Goal: Transaction & Acquisition: Purchase product/service

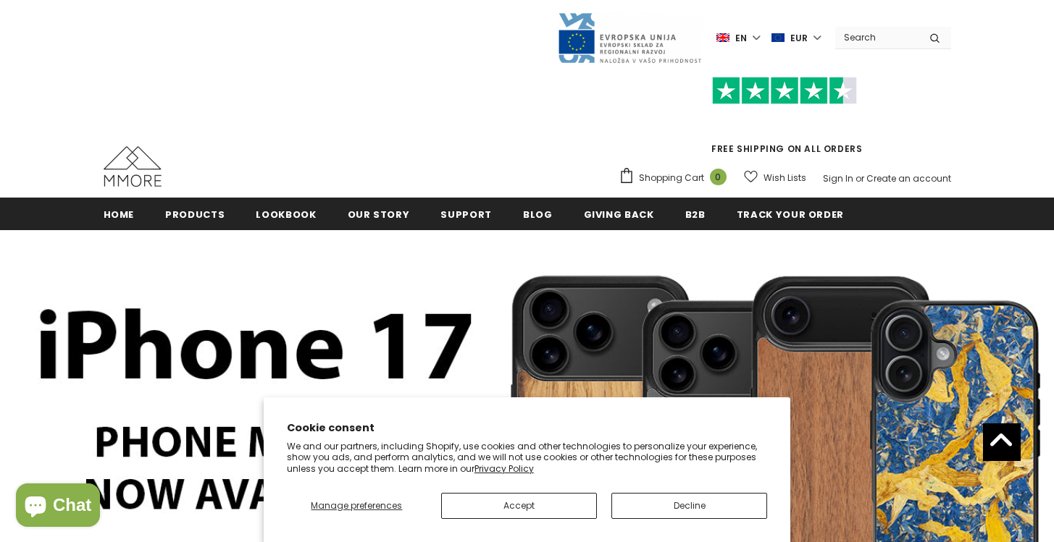
scroll to position [227, 0]
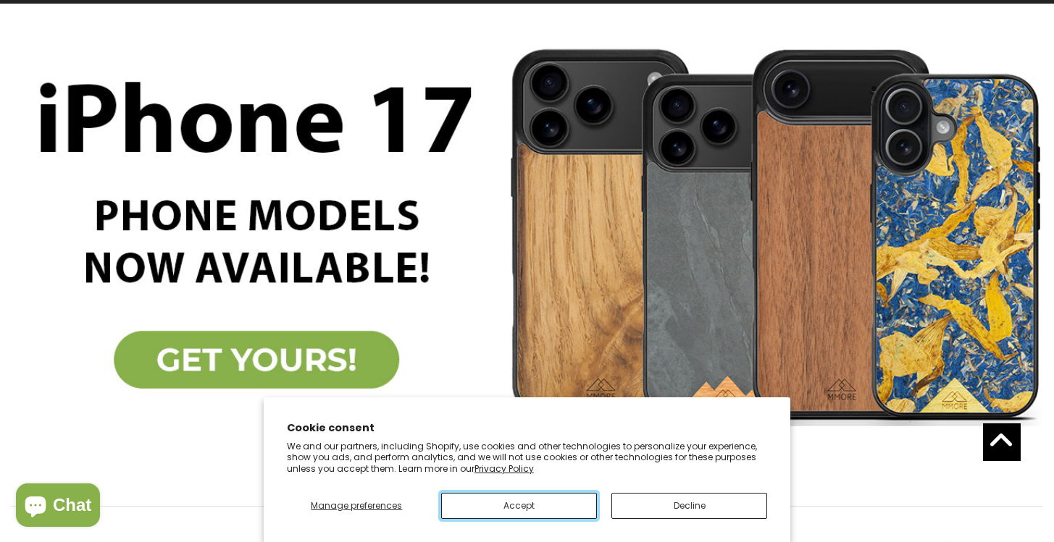
click at [577, 495] on button "Accept" at bounding box center [519, 506] width 156 height 26
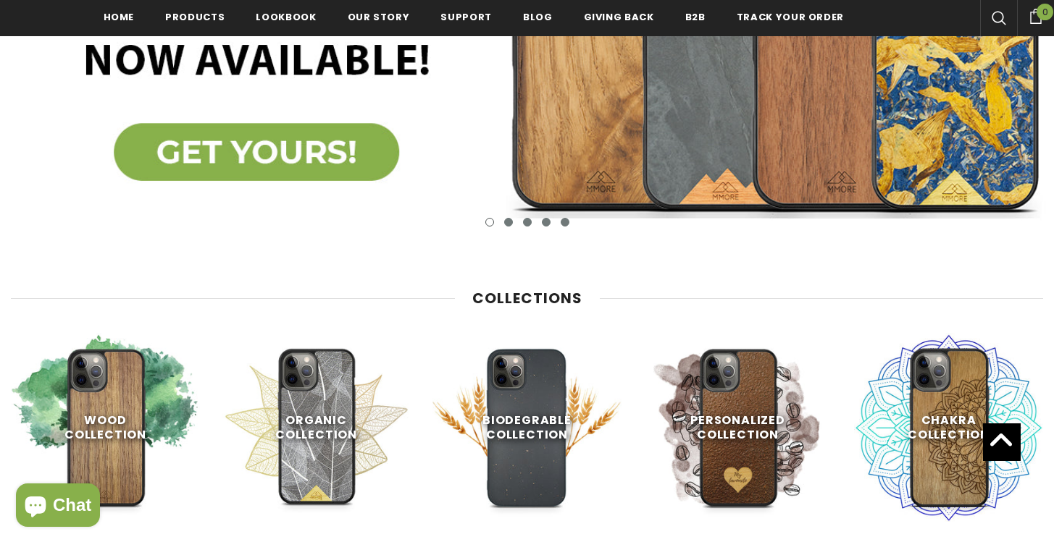
scroll to position [629, 0]
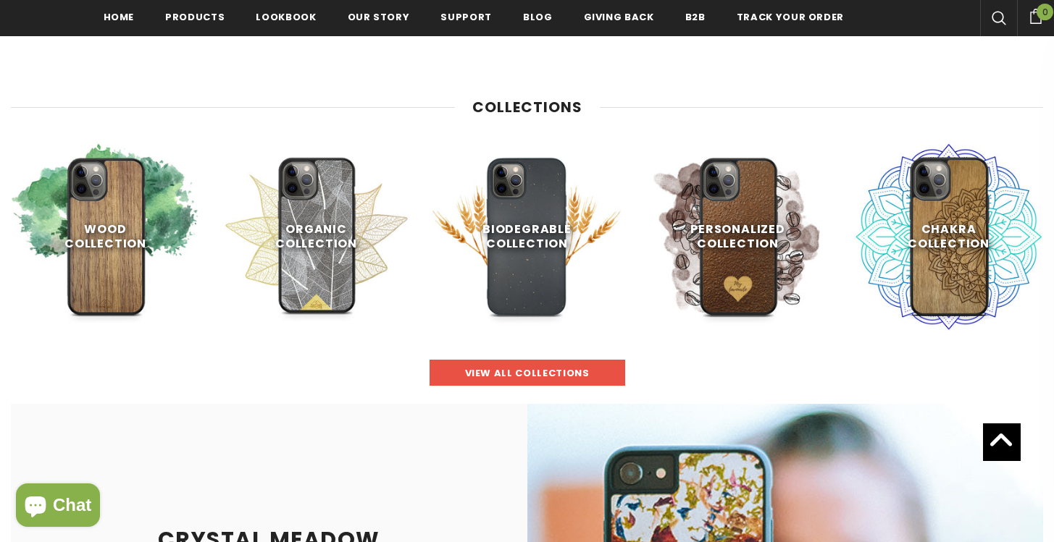
click at [522, 361] on link "view all collections" at bounding box center [528, 373] width 196 height 26
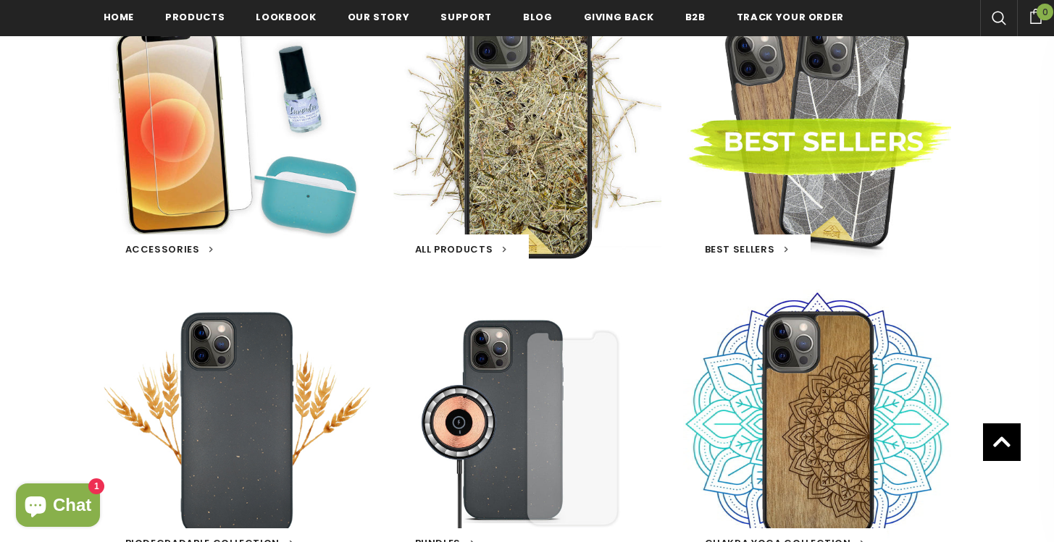
scroll to position [254, 0]
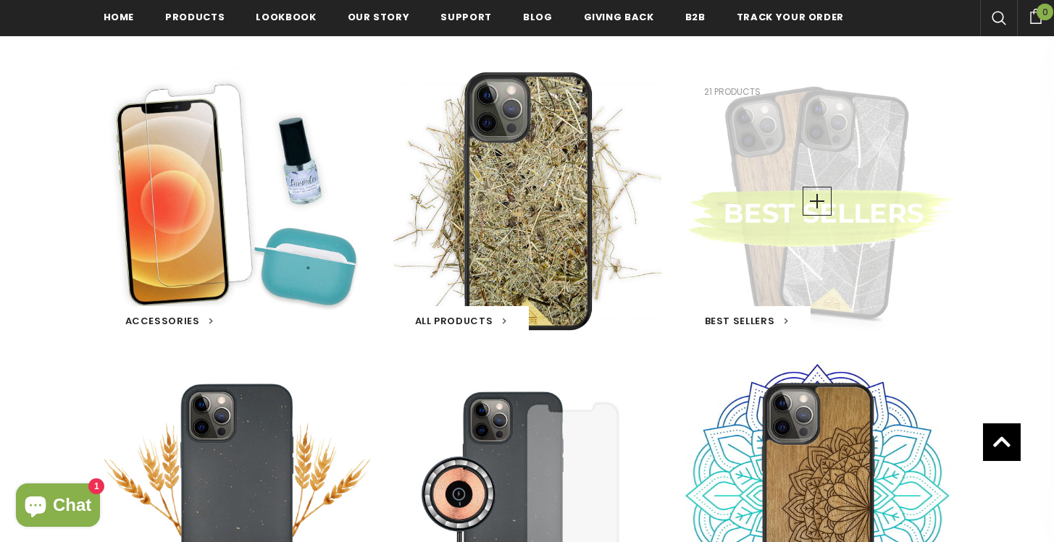
click at [776, 304] on div "Best Sellers 21 products" at bounding box center [817, 201] width 268 height 268
click at [761, 323] on span "Best Sellers" at bounding box center [740, 321] width 70 height 14
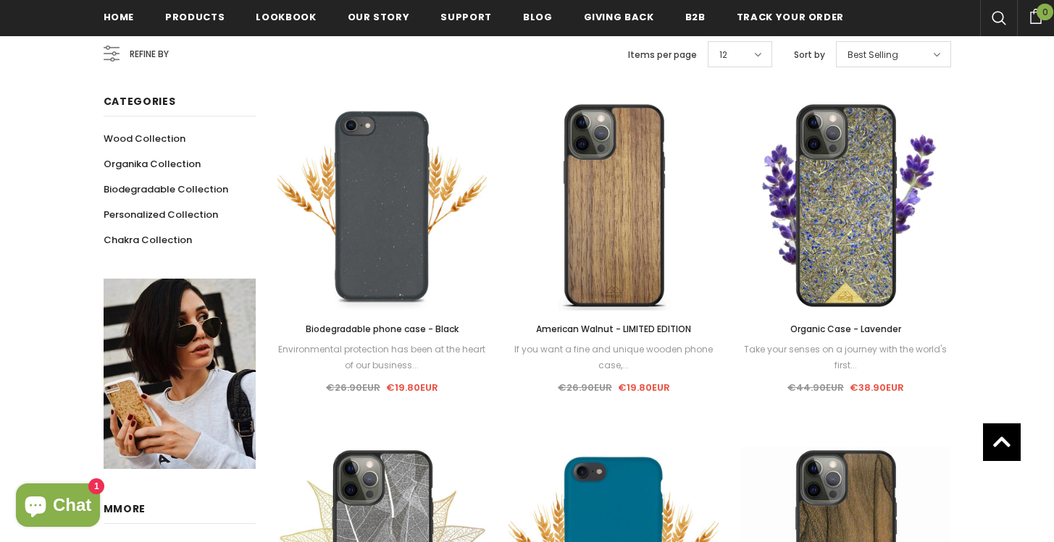
scroll to position [215, 0]
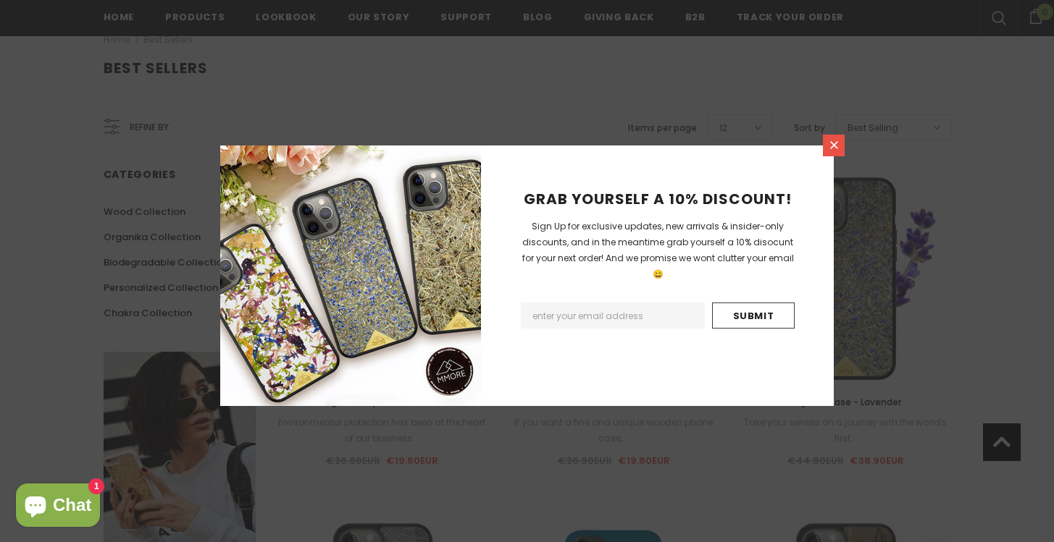
click at [842, 147] on link at bounding box center [834, 146] width 22 height 22
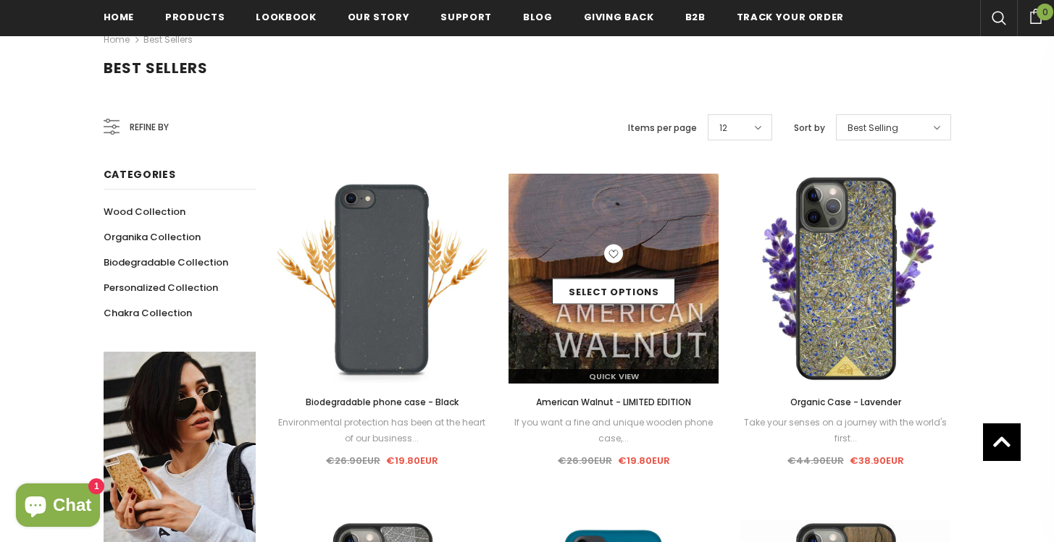
click at [699, 211] on img at bounding box center [613, 279] width 210 height 210
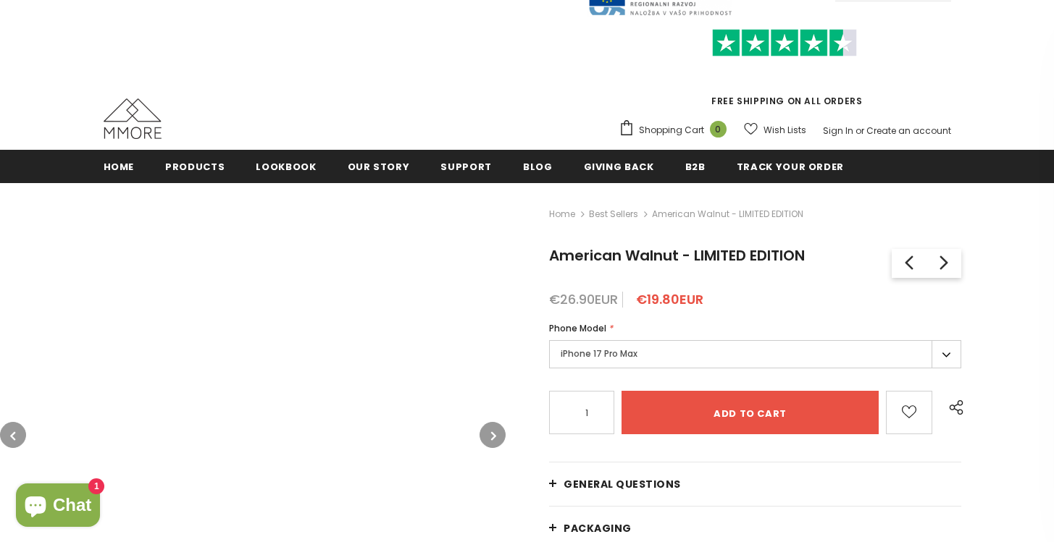
scroll to position [83, 0]
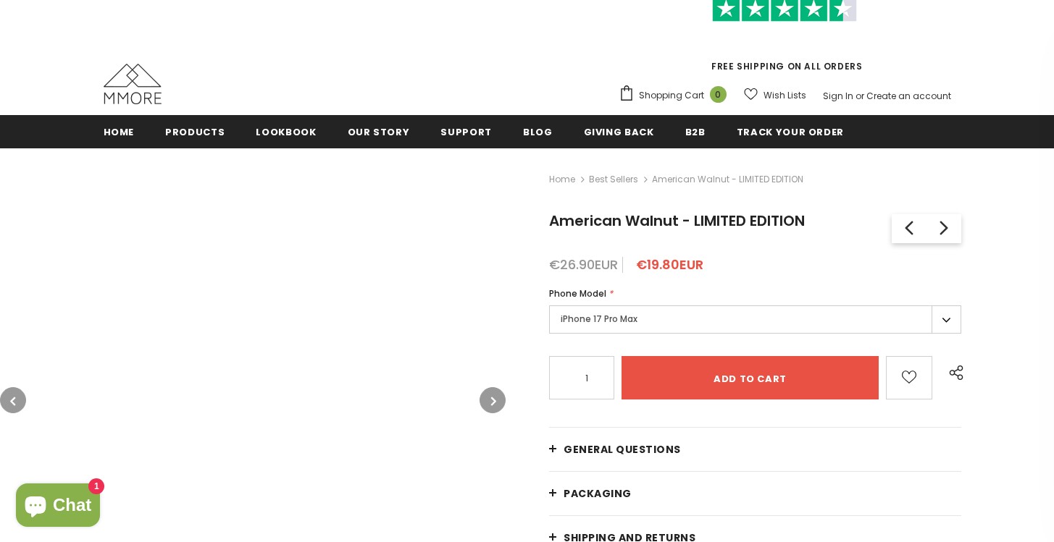
click at [764, 333] on div "iPhone 17 Pro Max iPhone 17 Pro Max iPhone 17 Pro iPhone 17 Air iPhone 17 iPhon…" at bounding box center [755, 322] width 412 height 33
click at [758, 325] on label "iPhone 17 Pro Max" at bounding box center [755, 320] width 412 height 28
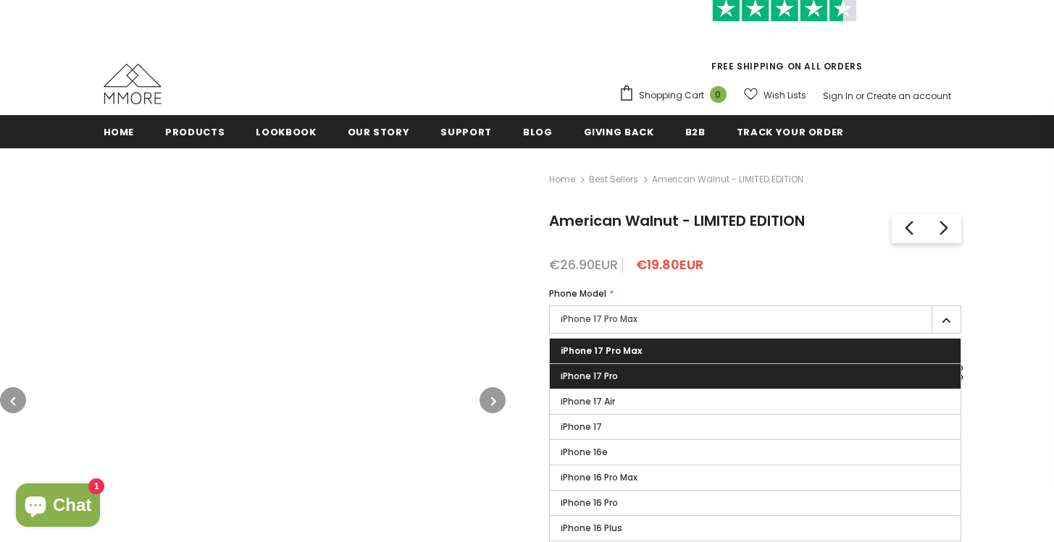
click at [711, 381] on label "iPhone 17 Pro" at bounding box center [755, 376] width 411 height 25
click at [0, 0] on input "iPhone 17 Pro" at bounding box center [0, 0] width 0 height 0
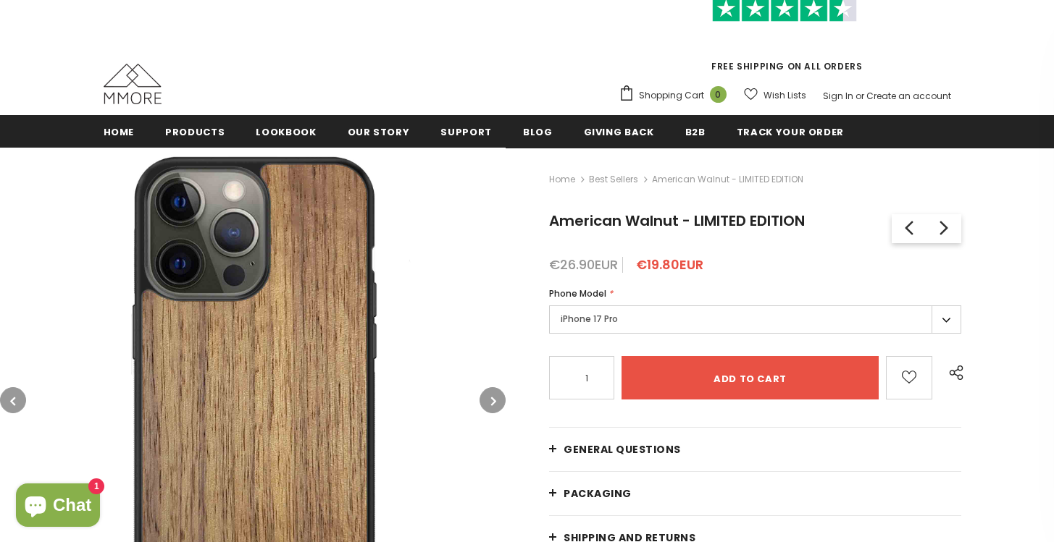
click at [710, 320] on label "iPhone 17 Pro" at bounding box center [755, 320] width 412 height 28
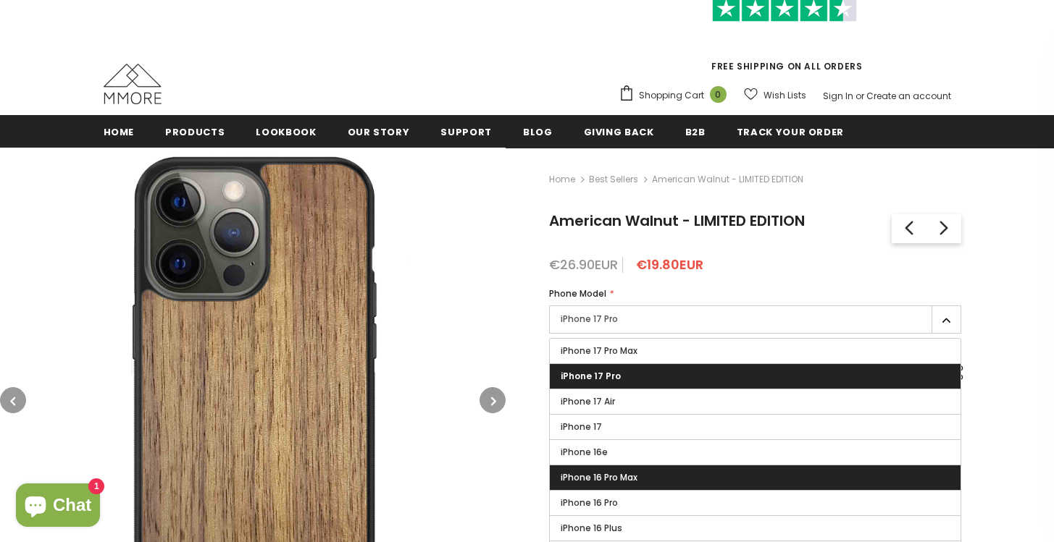
click at [692, 489] on label "iPhone 16 Pro Max" at bounding box center [755, 478] width 411 height 25
click at [0, 0] on input "iPhone 16 Pro Max" at bounding box center [0, 0] width 0 height 0
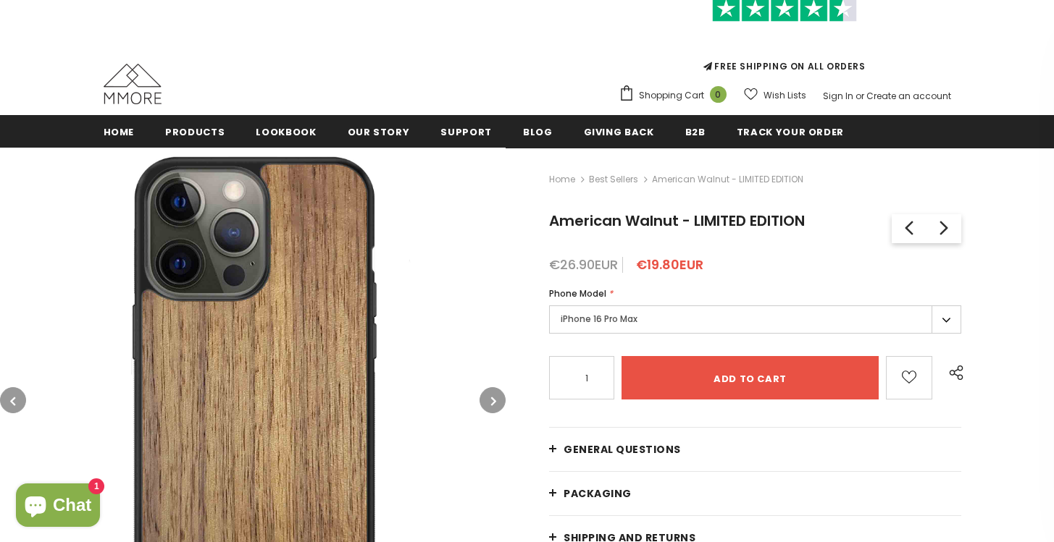
click at [692, 317] on label "iPhone 16 Pro Max" at bounding box center [755, 320] width 412 height 28
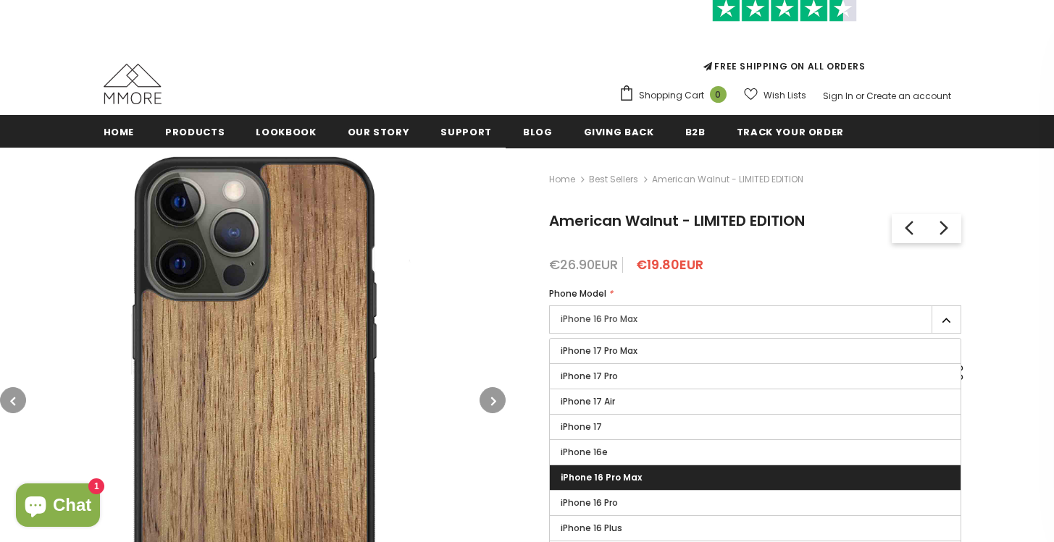
click at [647, 360] on label "iPhone 17 Pro Max" at bounding box center [755, 351] width 411 height 25
click at [0, 0] on input "iPhone 17 Pro Max" at bounding box center [0, 0] width 0 height 0
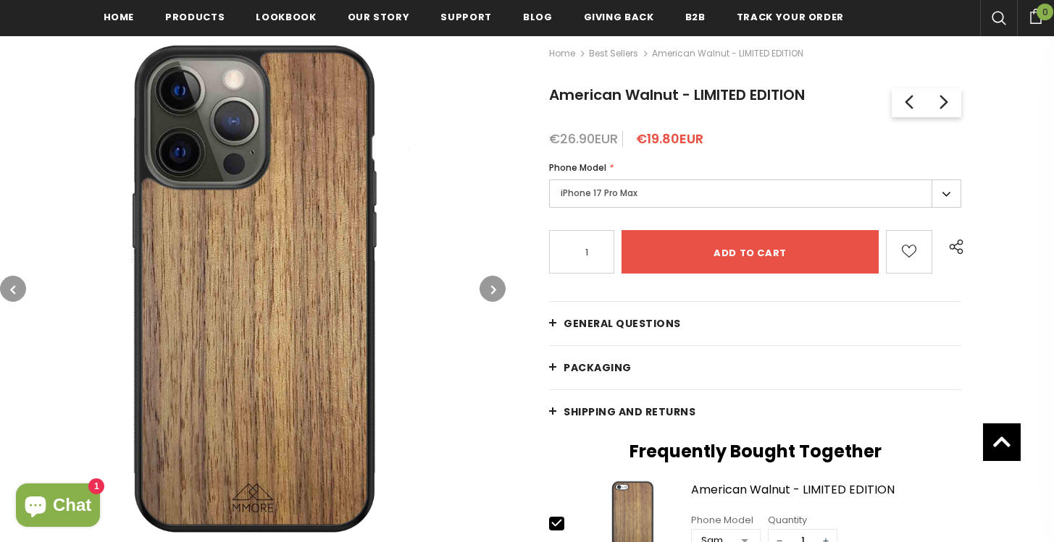
scroll to position [211, 0]
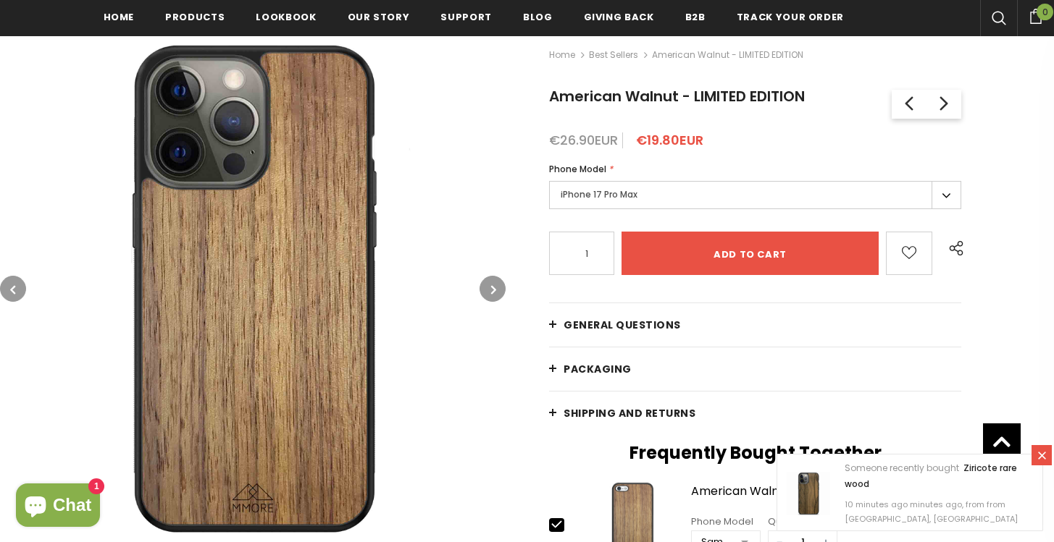
click at [713, 191] on label "iPhone 17 Pro Max" at bounding box center [755, 195] width 412 height 28
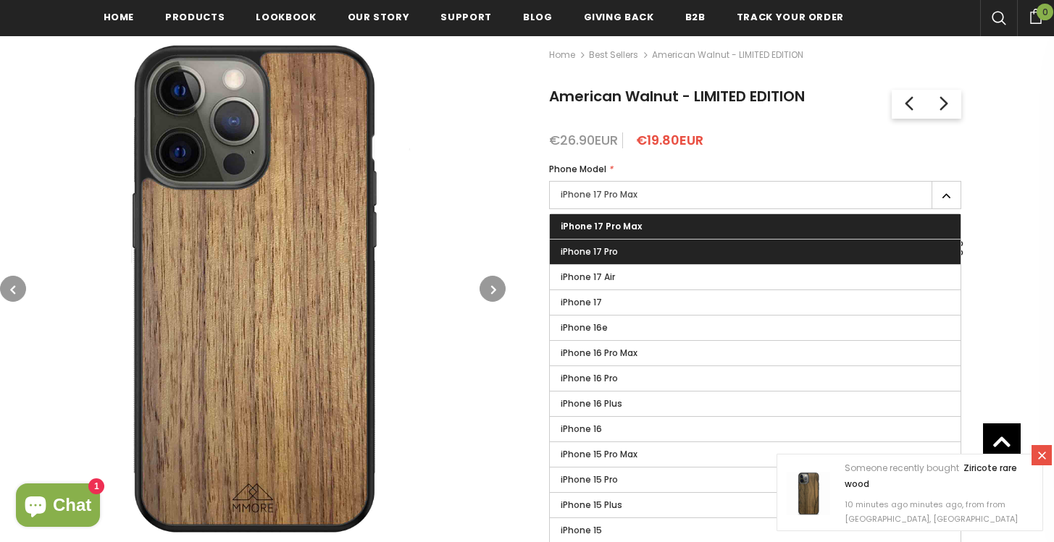
click at [670, 253] on label "iPhone 17 Pro" at bounding box center [755, 252] width 411 height 25
click at [0, 0] on input "iPhone 17 Pro" at bounding box center [0, 0] width 0 height 0
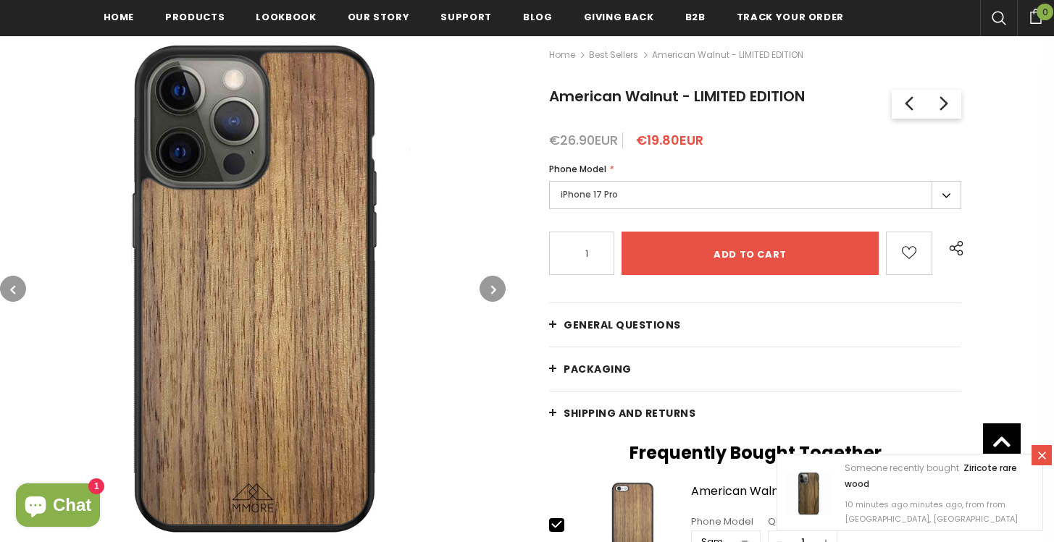
click at [665, 199] on label "iPhone 17 Pro" at bounding box center [755, 195] width 412 height 28
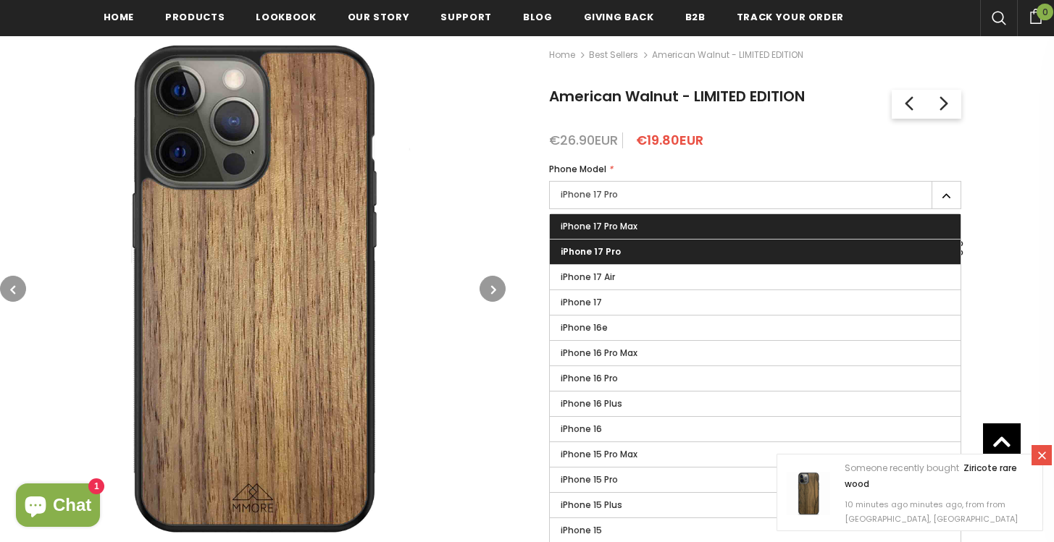
click at [653, 235] on label "iPhone 17 Pro Max" at bounding box center [755, 226] width 411 height 25
click at [0, 0] on input "iPhone 17 Pro Max" at bounding box center [0, 0] width 0 height 0
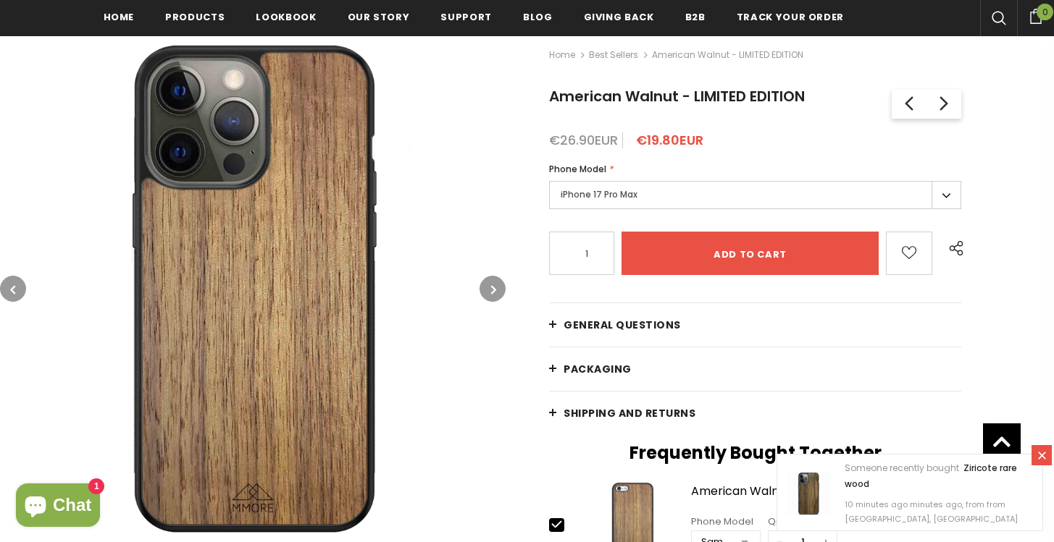
click at [499, 183] on img at bounding box center [253, 289] width 506 height 506
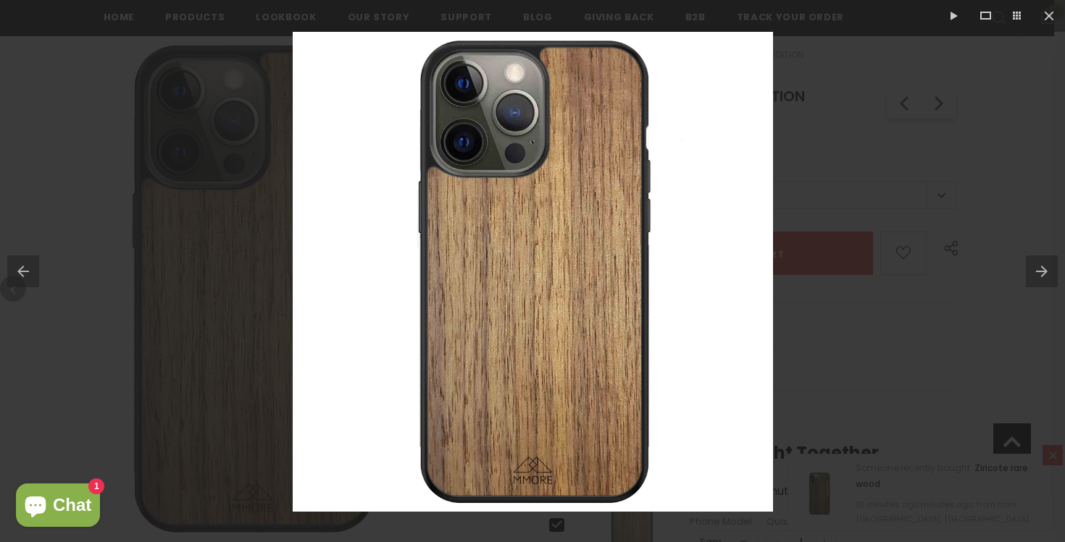
click at [901, 169] on div at bounding box center [532, 271] width 1065 height 542
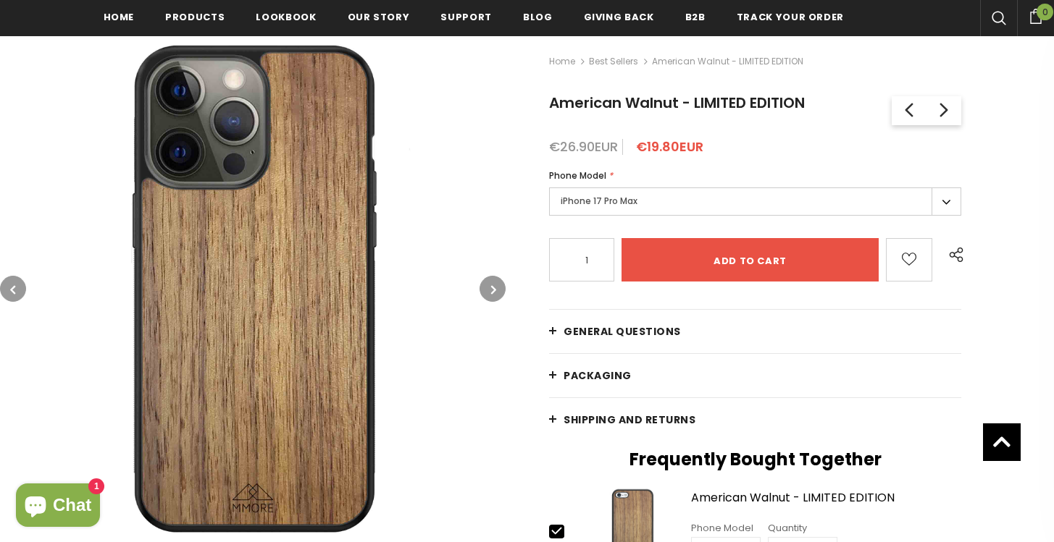
scroll to position [201, 0]
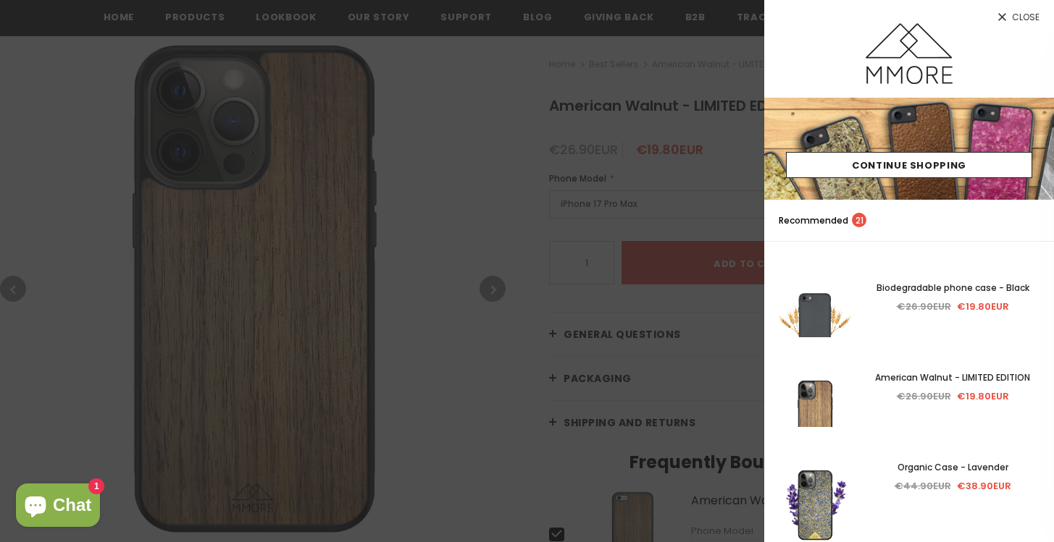
click at [1026, 14] on span "Close" at bounding box center [1026, 17] width 28 height 9
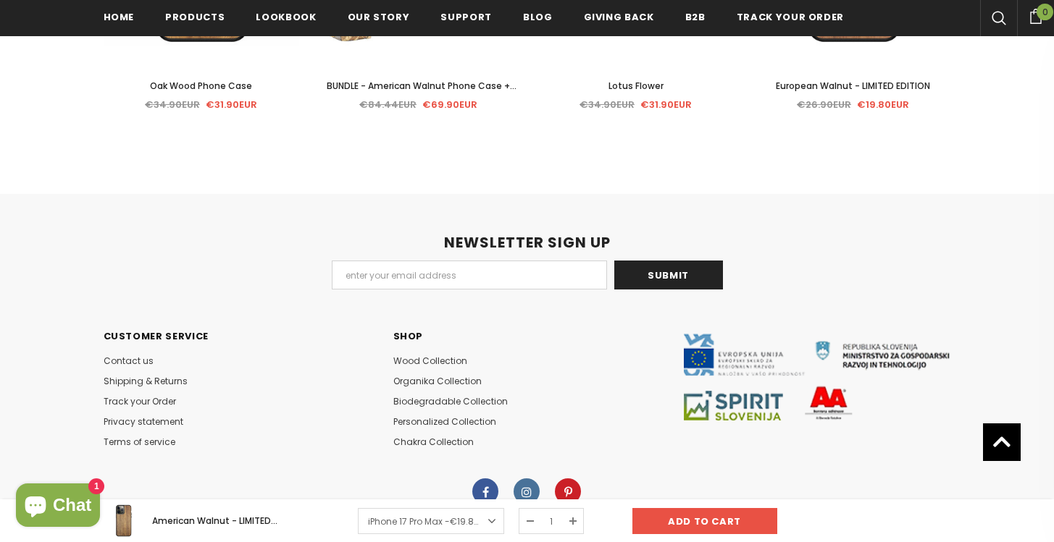
scroll to position [3420, 0]
